Goal: Task Accomplishment & Management: Use online tool/utility

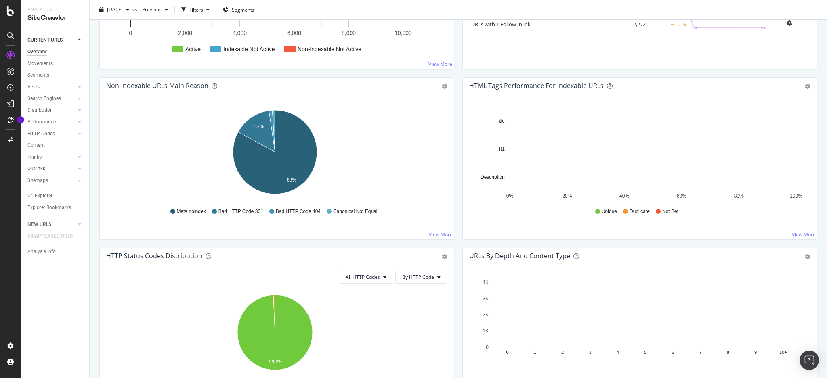
scroll to position [93, 0]
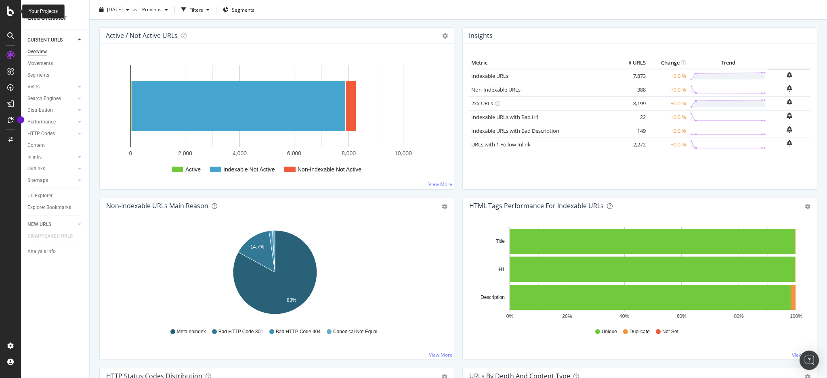
click at [8, 9] on icon at bounding box center [10, 11] width 7 height 10
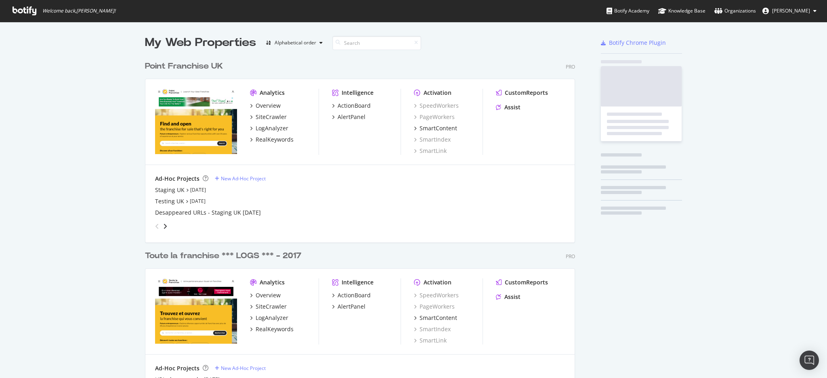
scroll to position [54, 0]
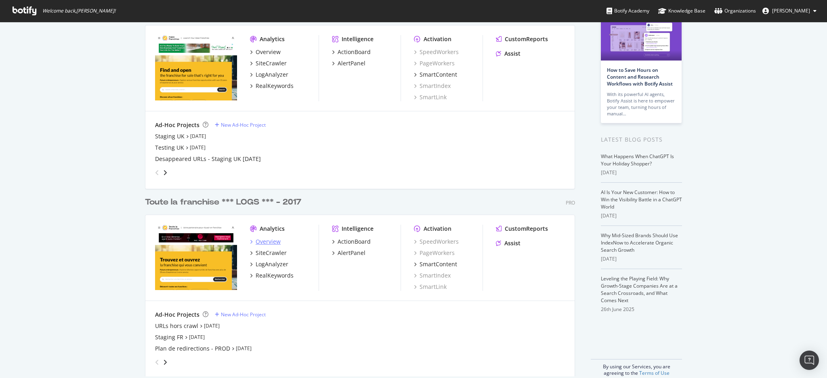
click at [269, 242] on div "Overview" at bounding box center [268, 242] width 25 height 8
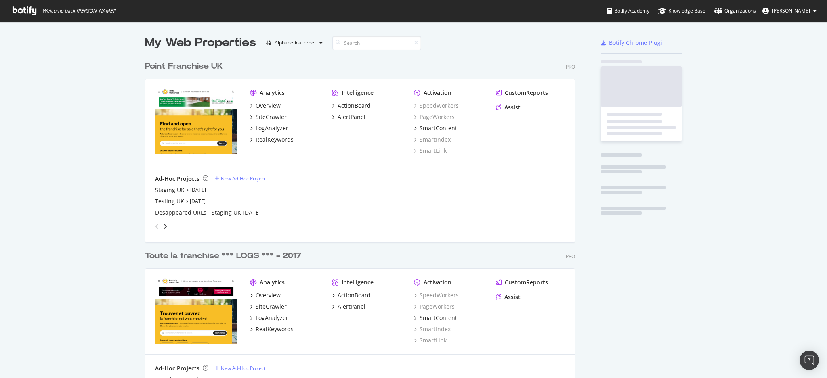
scroll to position [370, 811]
click at [269, 306] on div "SiteCrawler" at bounding box center [271, 307] width 31 height 8
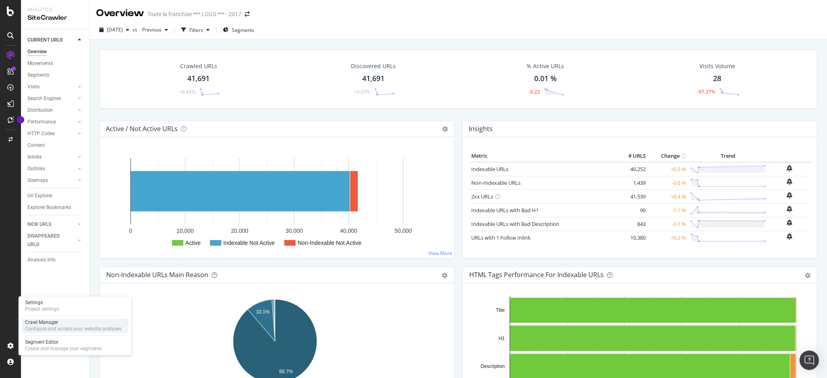
click at [41, 326] on div "Configure and access your website analyses" at bounding box center [73, 329] width 97 height 6
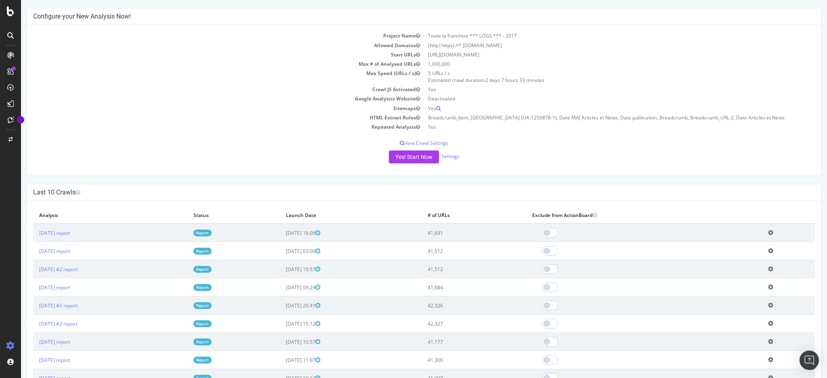
scroll to position [107, 0]
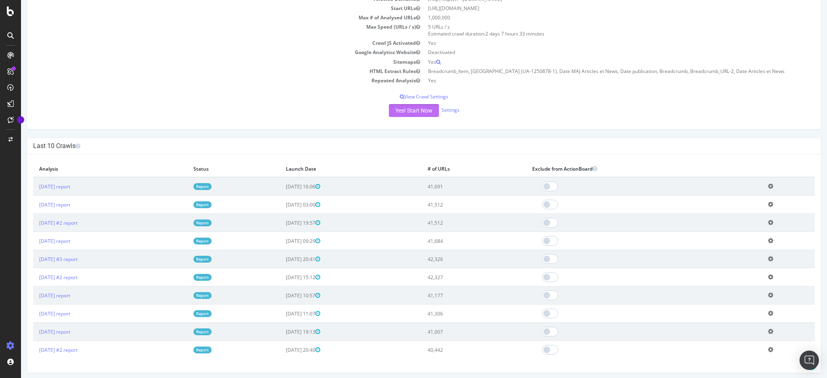
click at [415, 110] on button "Yes! Start Now" at bounding box center [414, 110] width 50 height 13
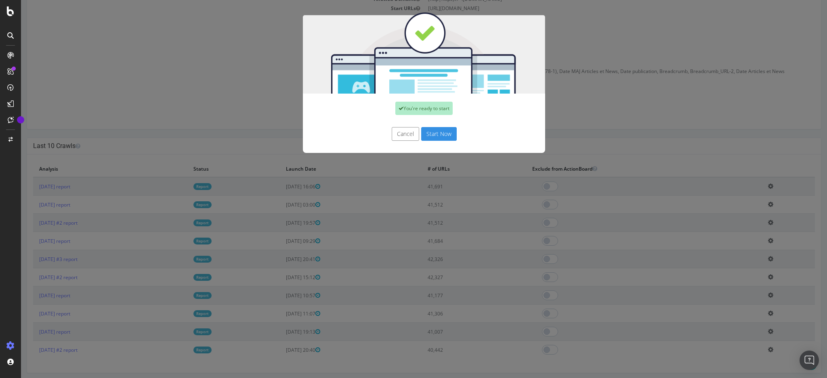
click at [443, 134] on button "Start Now" at bounding box center [439, 134] width 36 height 14
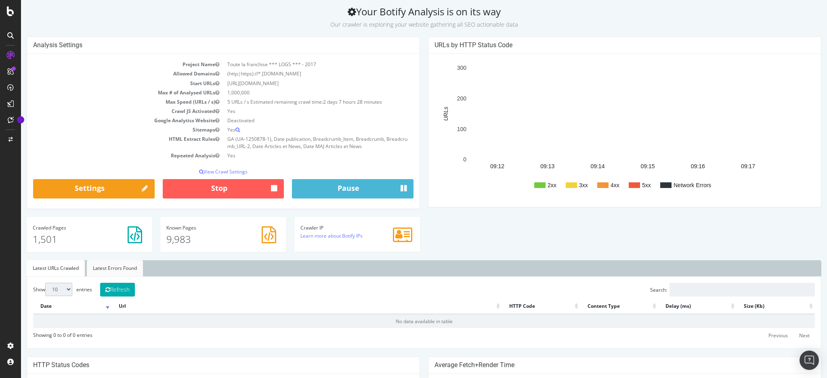
scroll to position [54, 0]
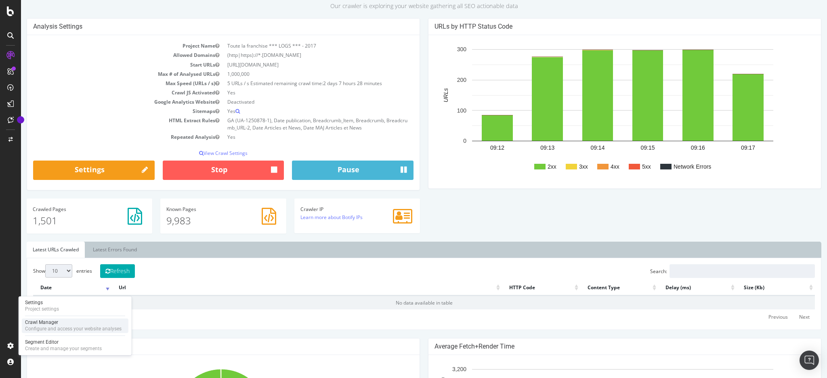
click at [55, 325] on div "Crawl Manager" at bounding box center [73, 323] width 97 height 6
